Goal: Task Accomplishment & Management: Use online tool/utility

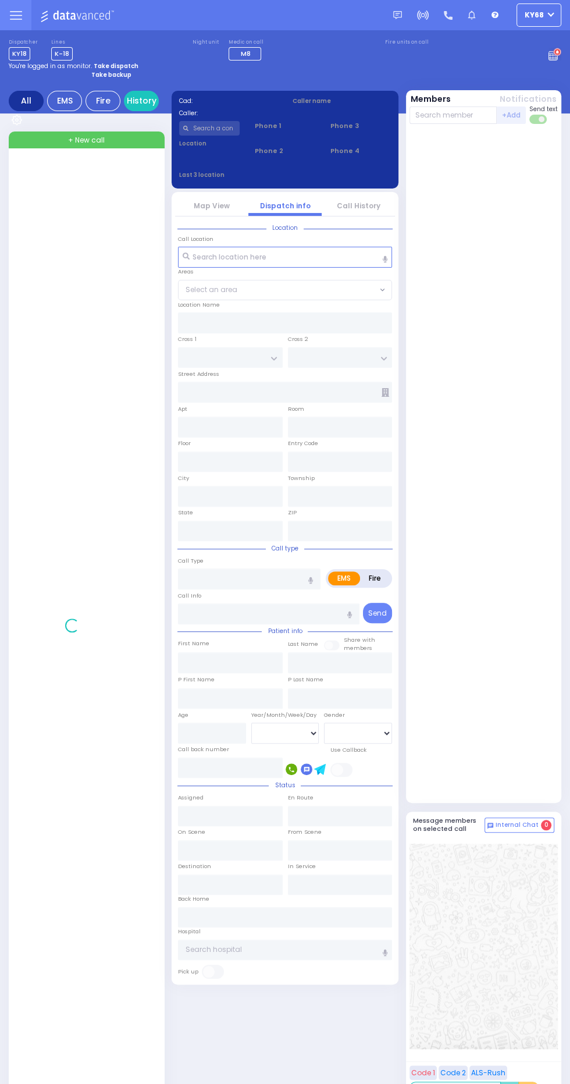
click at [555, 52] on circle at bounding box center [557, 52] width 7 height 7
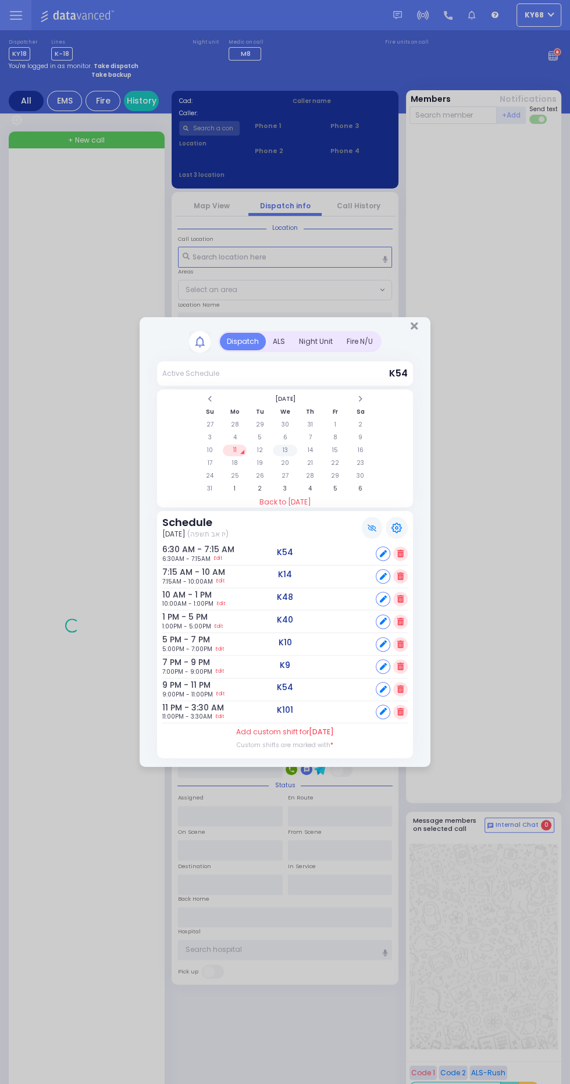
click at [284, 450] on td "13" at bounding box center [285, 450] width 24 height 12
click at [259, 438] on td "5" at bounding box center [260, 438] width 24 height 12
click at [259, 457] on td "19" at bounding box center [260, 463] width 24 height 12
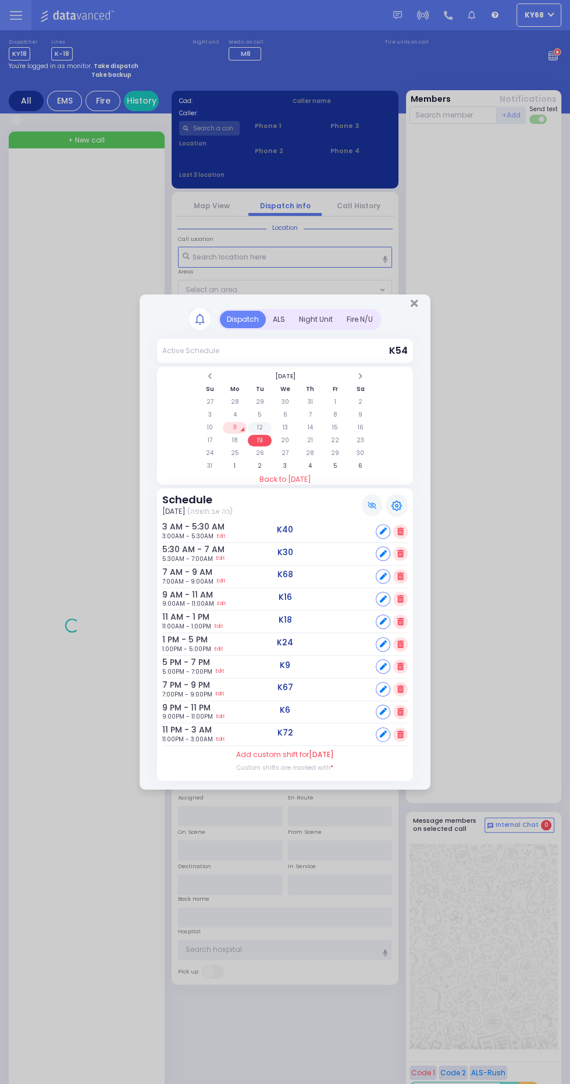
click at [259, 428] on td "12" at bounding box center [260, 428] width 24 height 12
click at [386, 571] on div at bounding box center [383, 576] width 15 height 15
select select
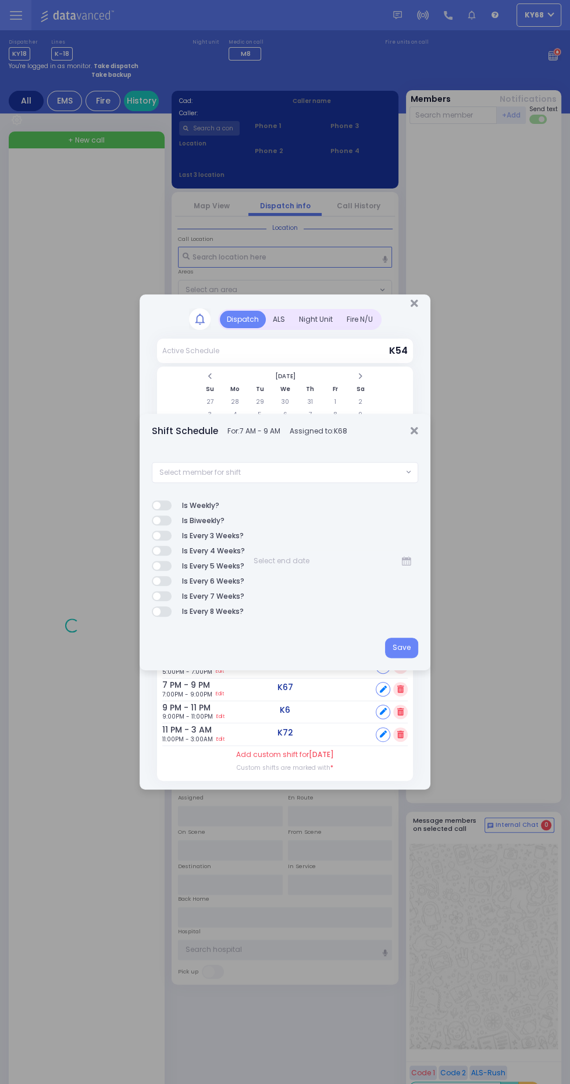
click at [341, 470] on span "Select member for shift" at bounding box center [277, 473] width 251 height 20
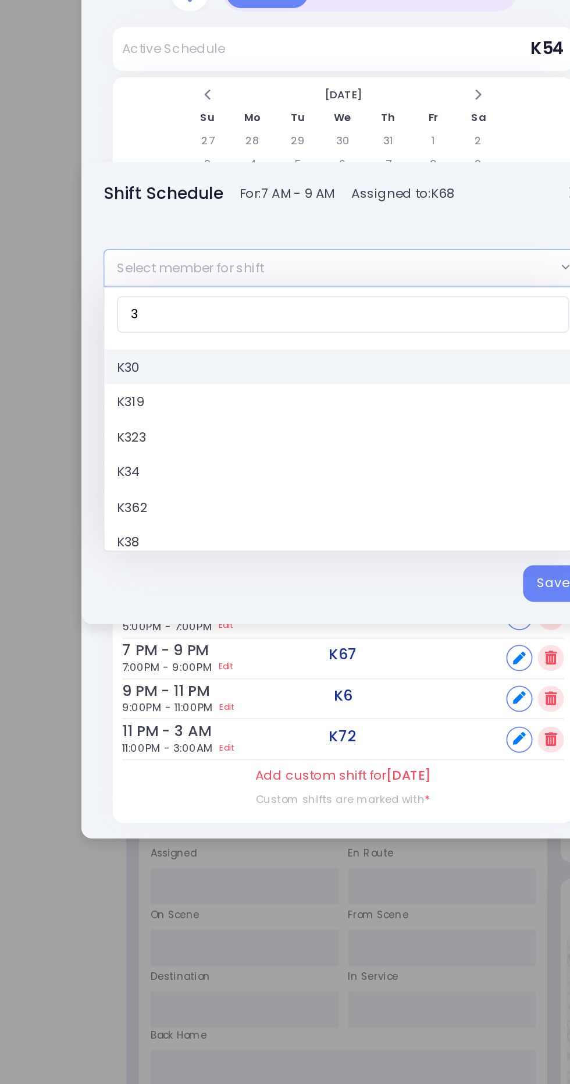
type input "38"
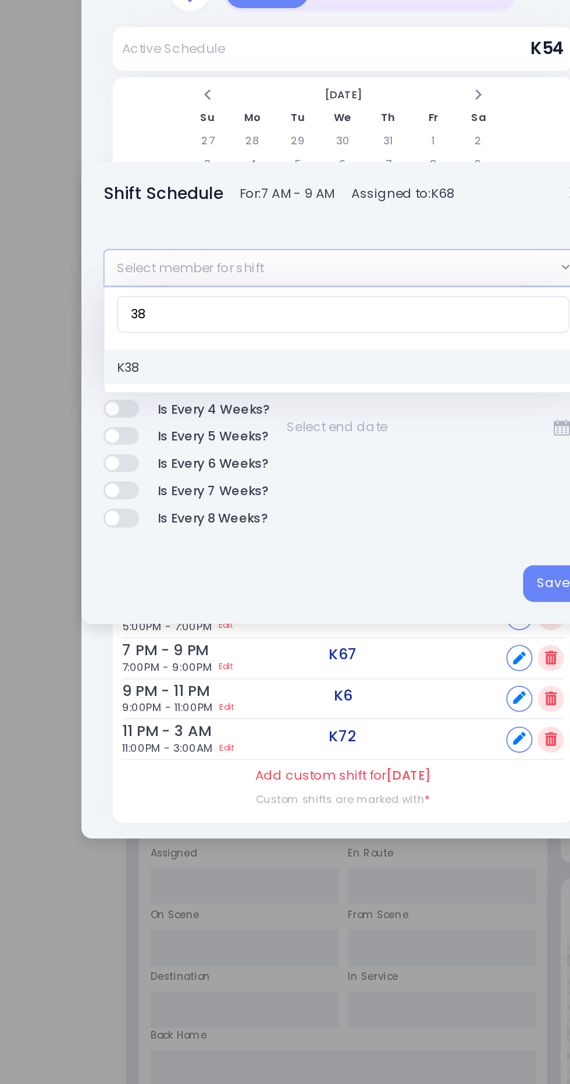
select select "155b3a04-5dcd-4452-8c04-15fe1ba6b87f"
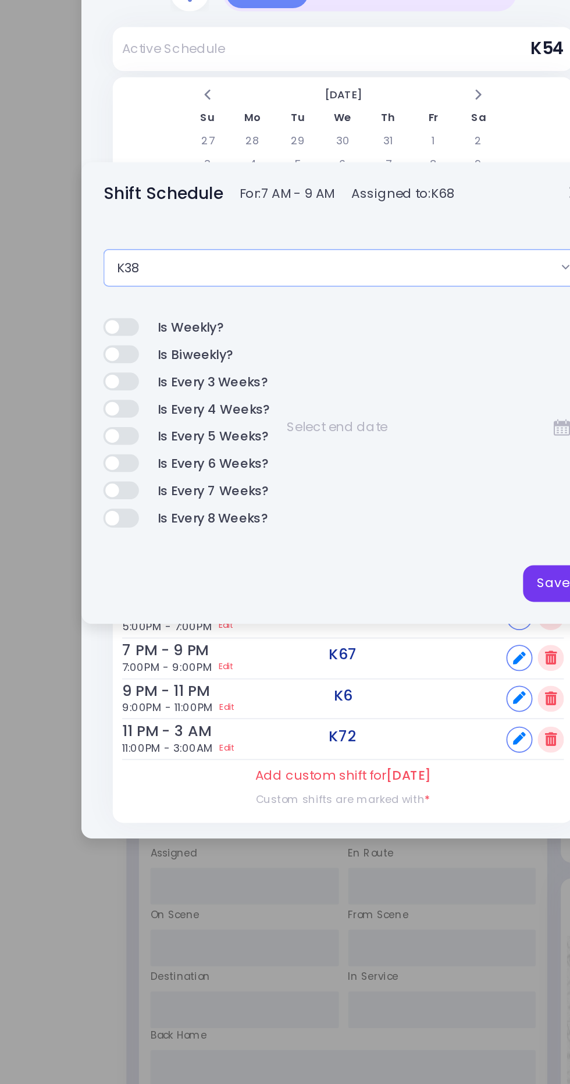
click at [388, 653] on button "Save" at bounding box center [401, 648] width 33 height 21
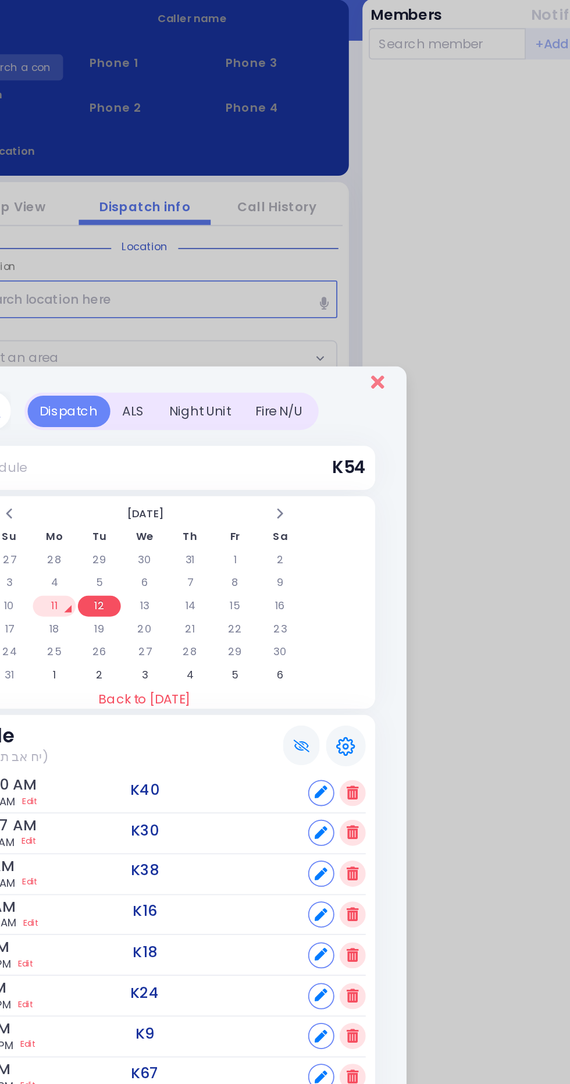
click at [414, 304] on icon "Close" at bounding box center [415, 303] width 8 height 10
